Goal: Task Accomplishment & Management: Use online tool/utility

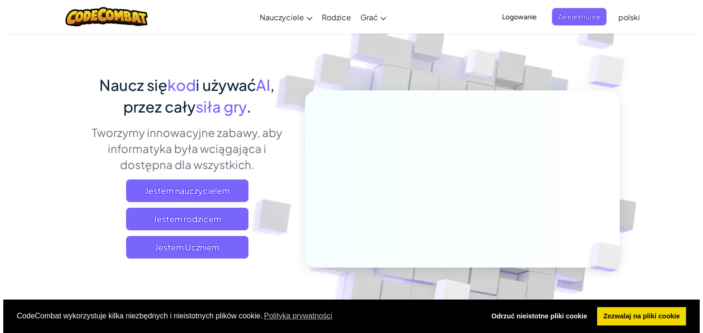
scroll to position [94, 0]
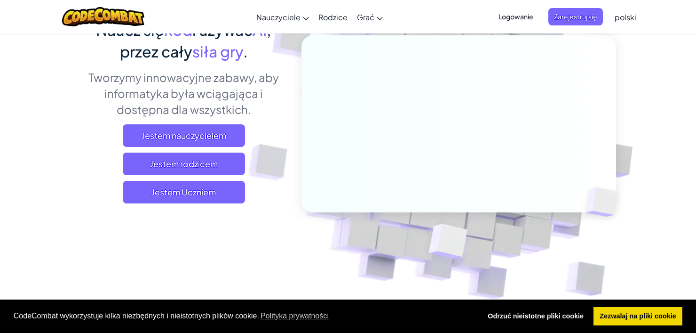
click at [221, 205] on div "Naucz się kod i używać AI , przez cały siła gry . Tworzymy innowacyjne zabawy, …" at bounding box center [184, 115] width 208 height 192
click at [225, 196] on span "Jestem Uczniem" at bounding box center [184, 192] width 122 height 23
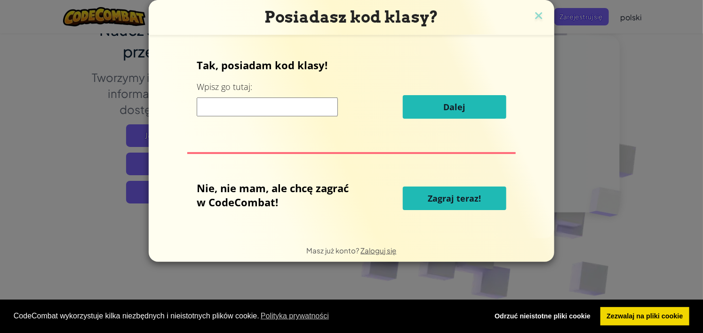
click at [327, 111] on input at bounding box center [267, 106] width 141 height 19
click at [446, 192] on span "Zagraj teraz!" at bounding box center [454, 197] width 53 height 11
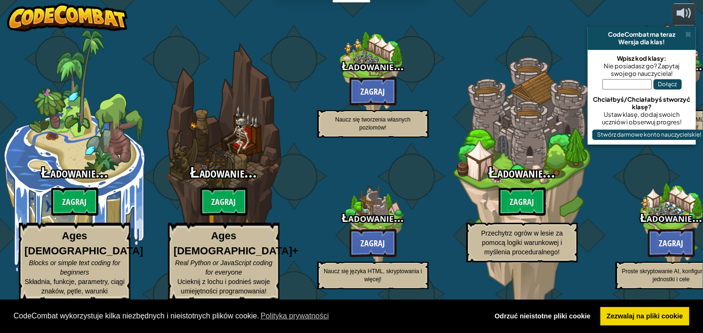
select select "pl"
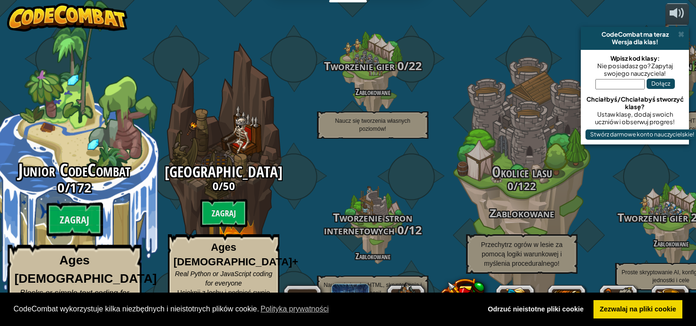
click at [112, 202] on div "Junior CodeCombat 0 / 172 Zagraj Ages [DEMOGRAPHIC_DATA] Blocks or simple text …" at bounding box center [74, 250] width 179 height 178
select select "pl"
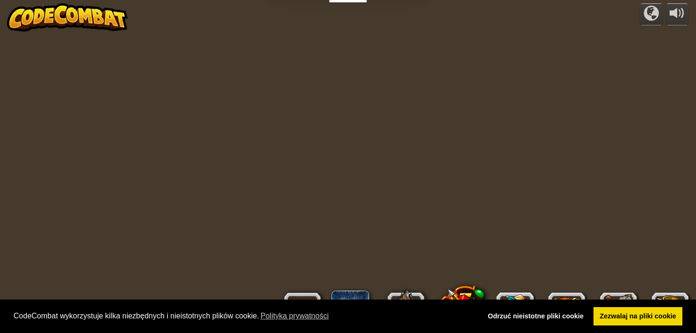
select select "pl"
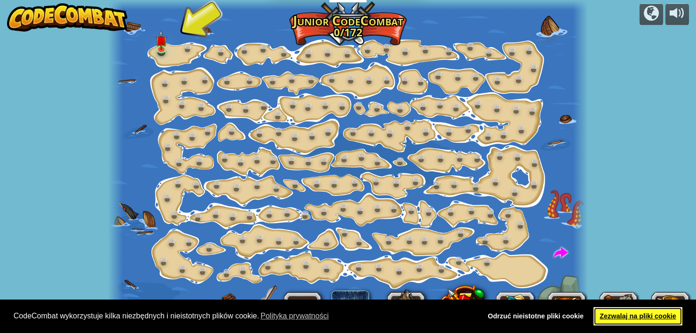
click at [600, 313] on link "Zezwalaj na pliki cookie" at bounding box center [638, 316] width 89 height 19
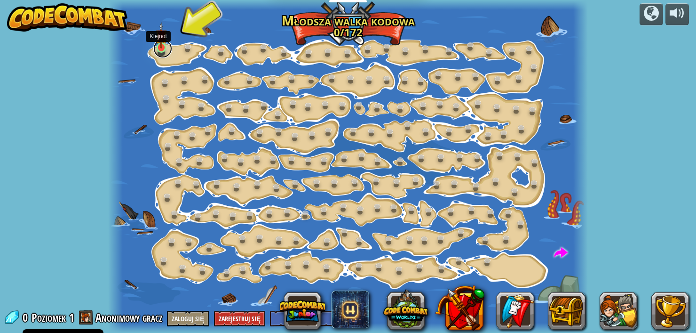
click at [164, 53] on link at bounding box center [162, 48] width 19 height 19
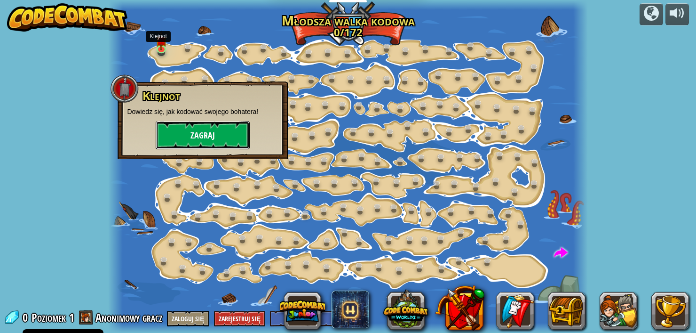
click at [197, 129] on button "Zagraj" at bounding box center [203, 135] width 94 height 28
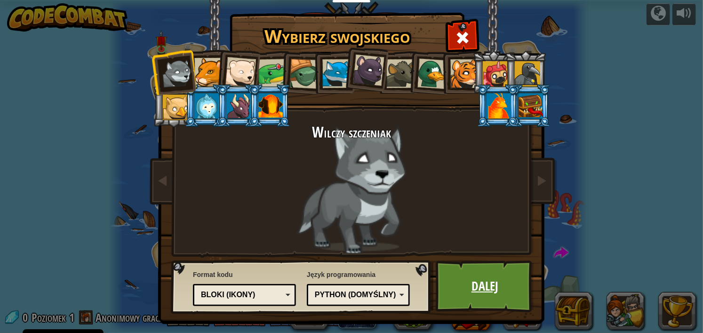
click at [468, 272] on link "Dalej" at bounding box center [485, 286] width 98 height 52
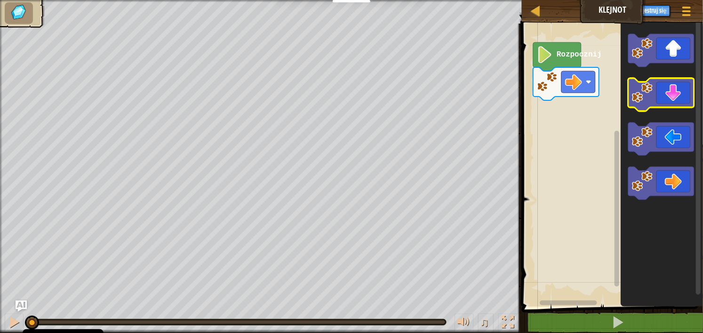
click at [662, 105] on icon "Obszar roboczy Blockly" at bounding box center [661, 94] width 66 height 33
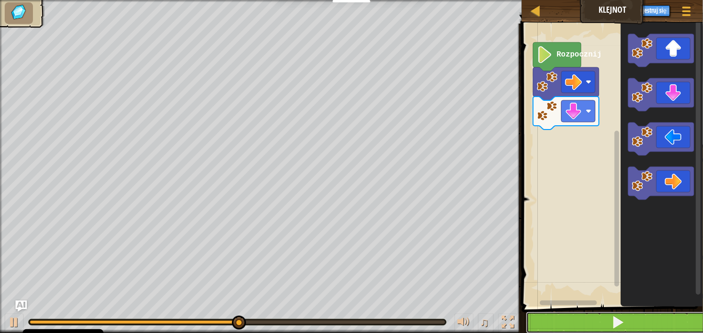
click at [606, 325] on button at bounding box center [618, 323] width 184 height 22
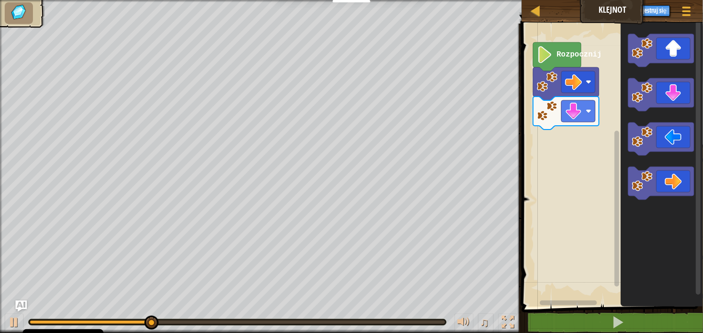
click at [606, 15] on button "Zapytaj AI" at bounding box center [606, 10] width 37 height 17
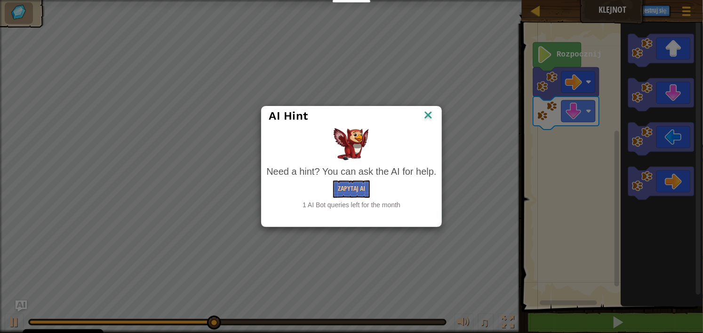
click at [423, 112] on img at bounding box center [428, 116] width 12 height 14
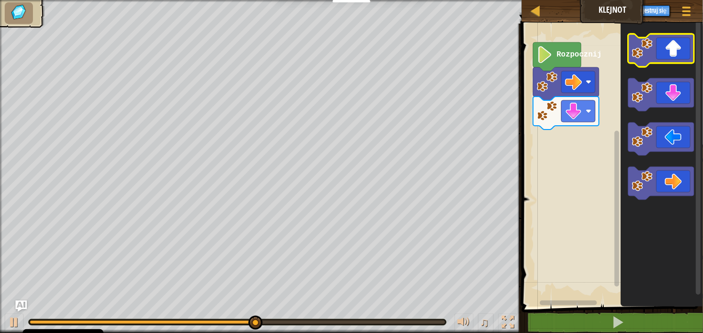
click at [638, 49] on image "Obszar roboczy Blockly" at bounding box center [642, 48] width 21 height 21
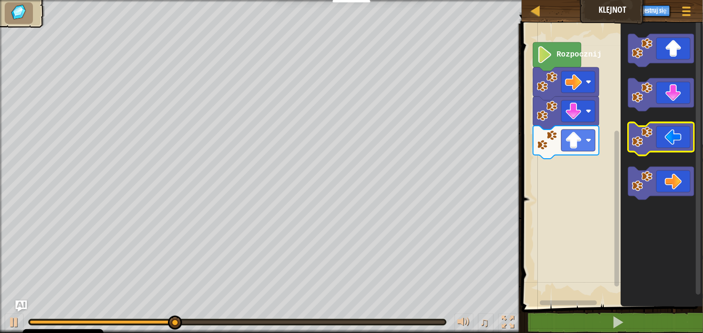
click at [671, 136] on icon "Obszar roboczy Blockly" at bounding box center [661, 138] width 66 height 33
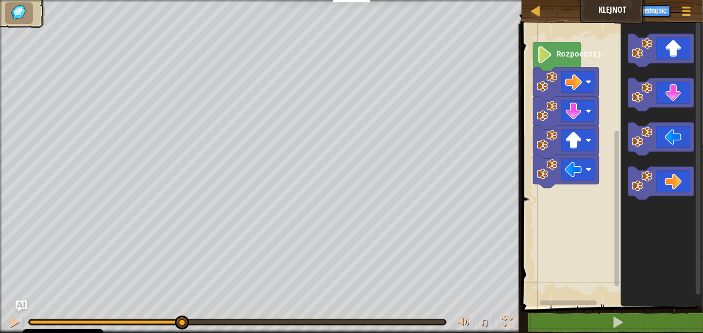
click at [675, 179] on icon "Obszar roboczy Blockly" at bounding box center [661, 183] width 66 height 33
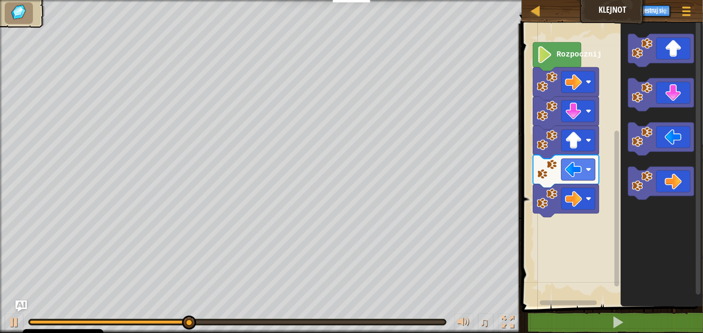
click at [672, 155] on rect "Obszar roboczy Blockly" at bounding box center [661, 138] width 66 height 33
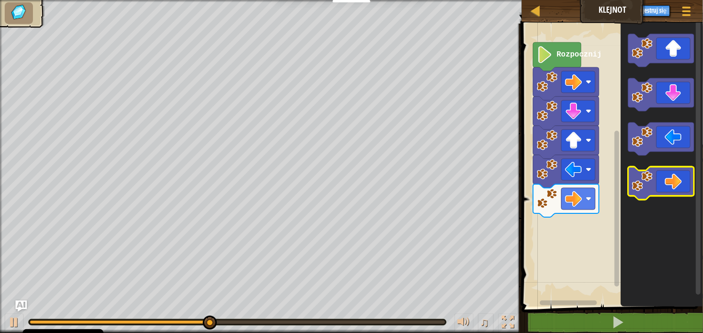
click at [669, 182] on icon "Obszar roboczy Blockly" at bounding box center [661, 183] width 66 height 33
